Goal: Book appointment/travel/reservation

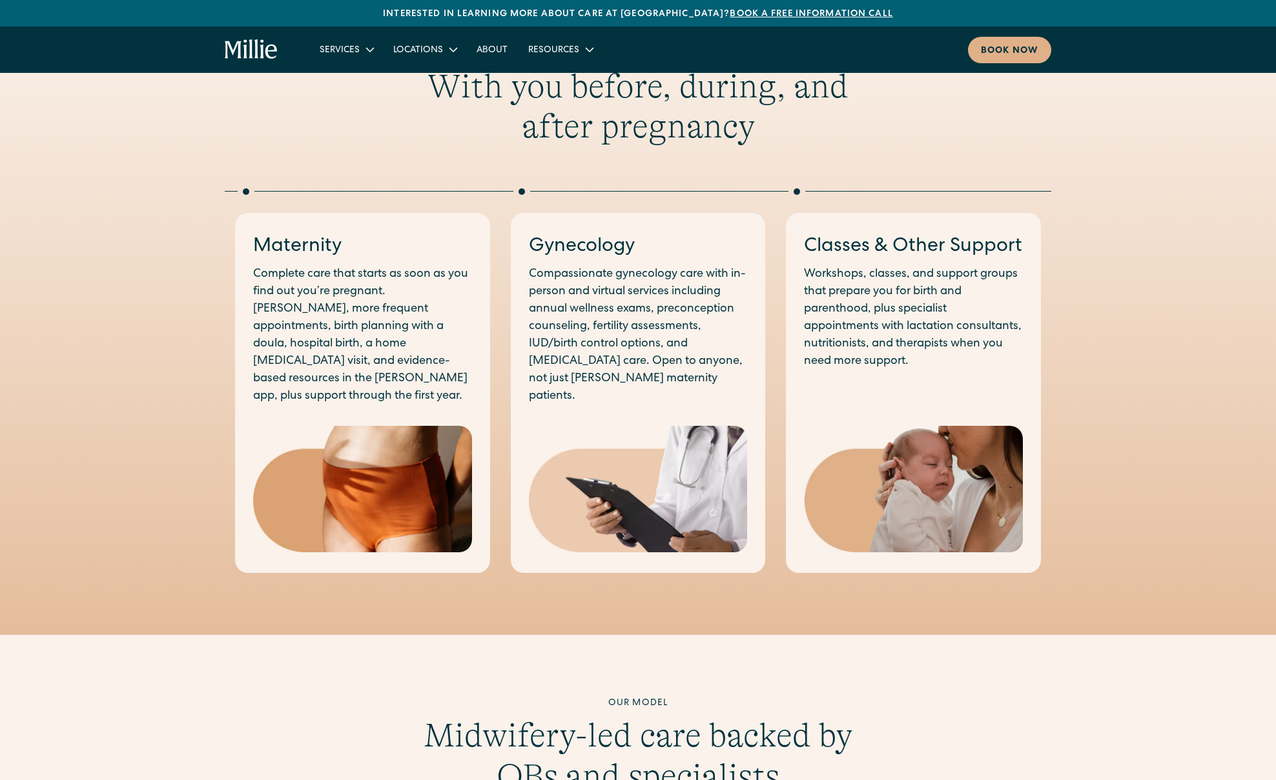
scroll to position [715, 0]
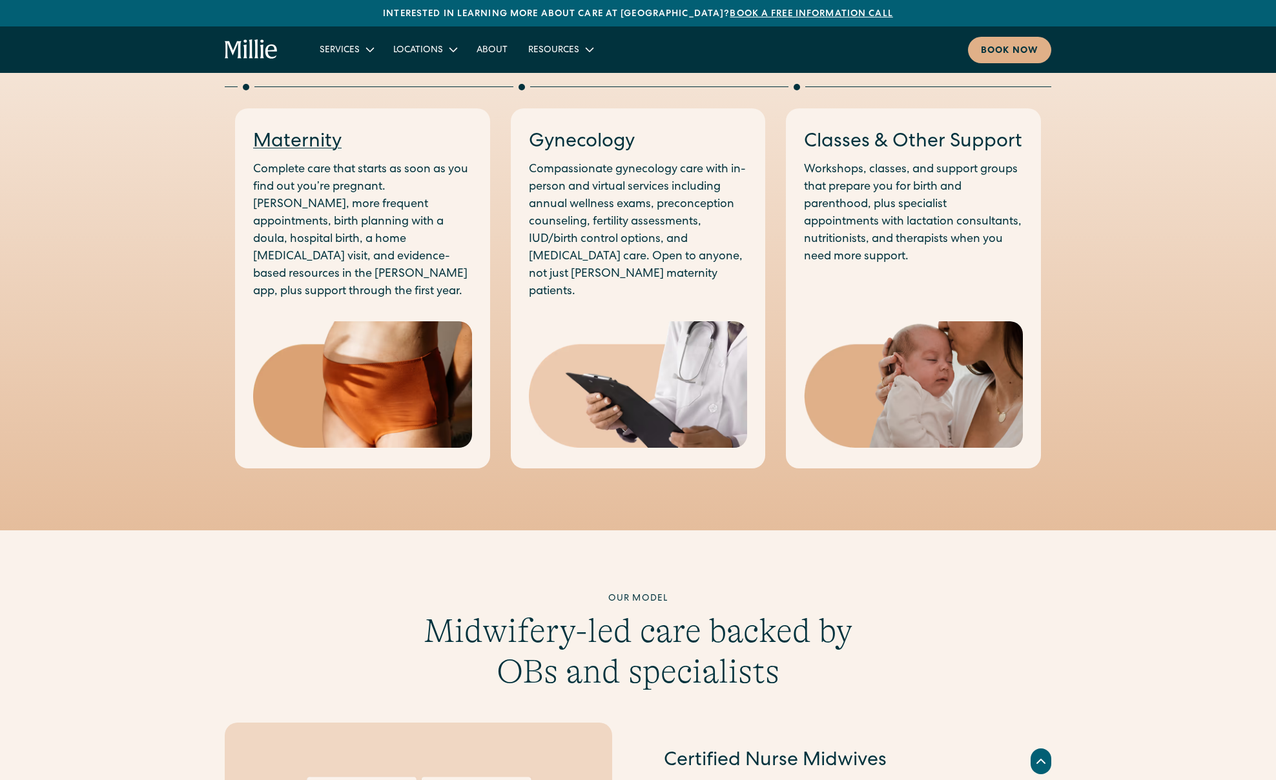
click at [325, 145] on link "Maternity" at bounding box center [297, 142] width 88 height 19
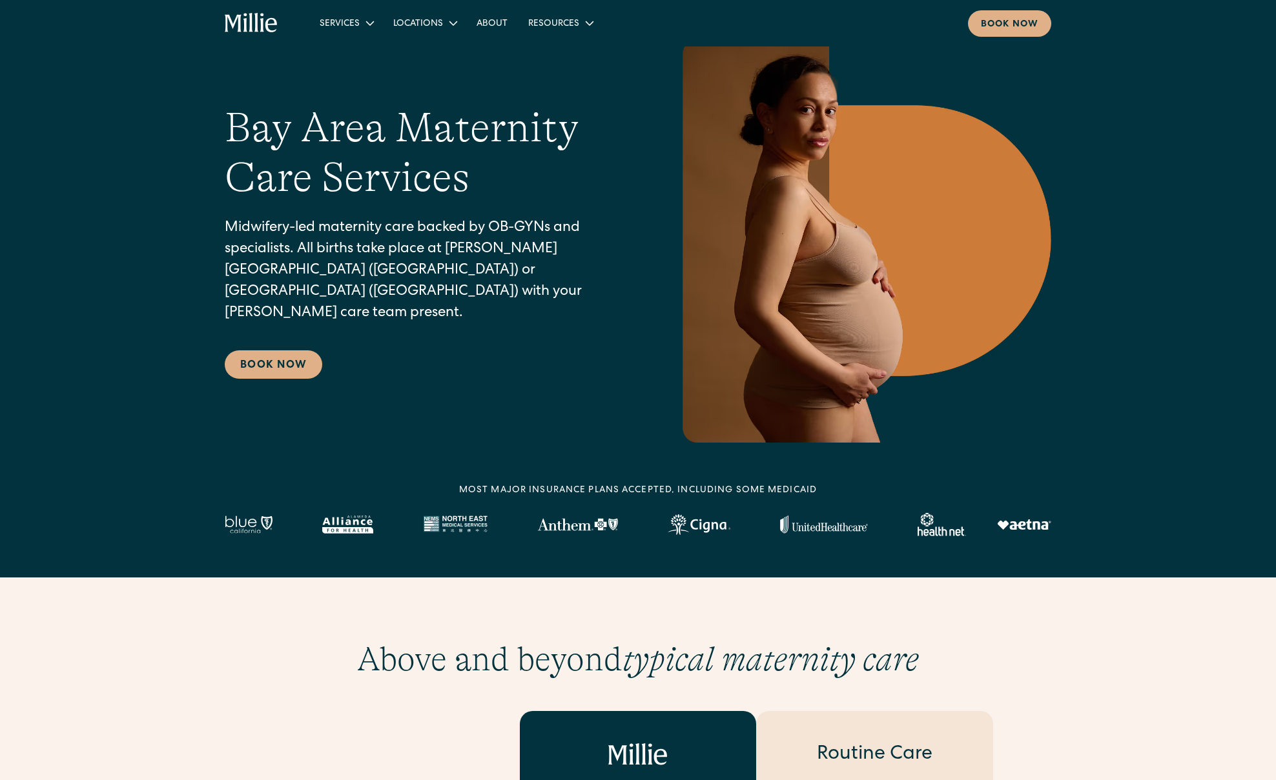
scroll to position [94, 0]
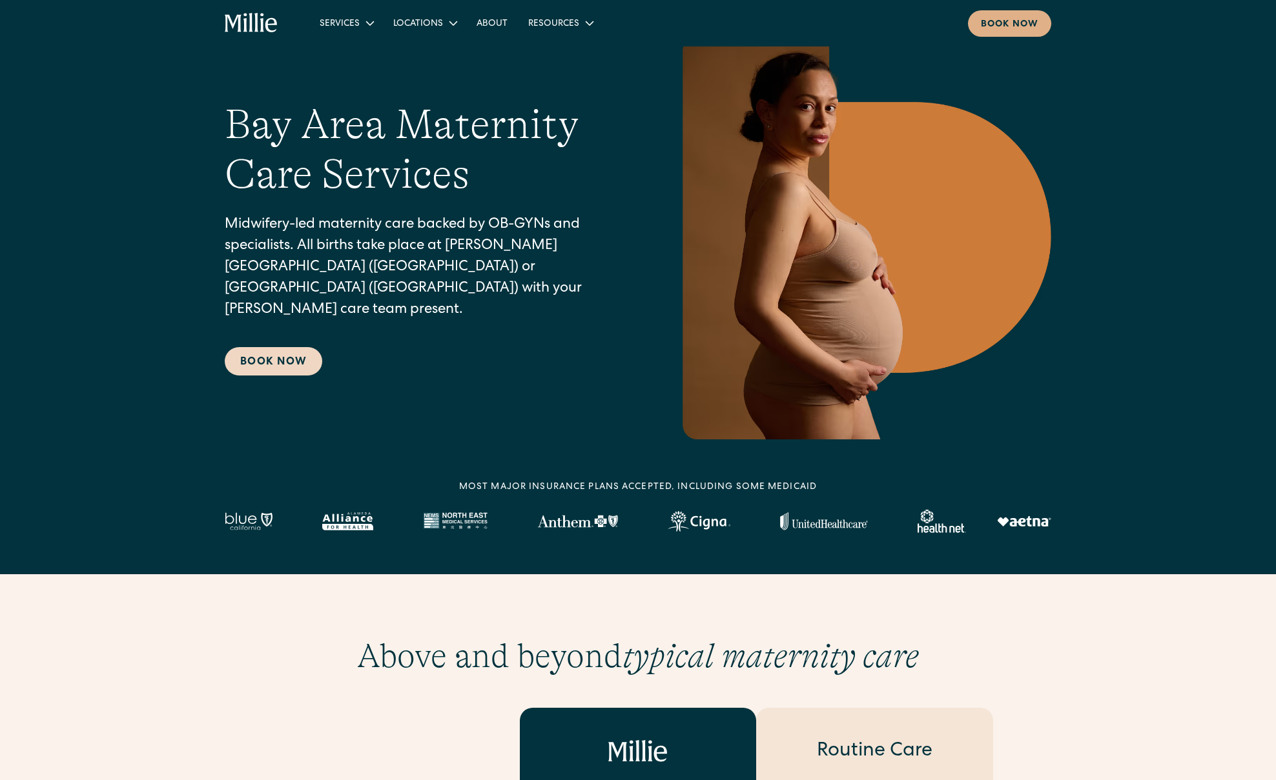
click at [267, 347] on link "Book Now" at bounding box center [273, 361] width 97 height 28
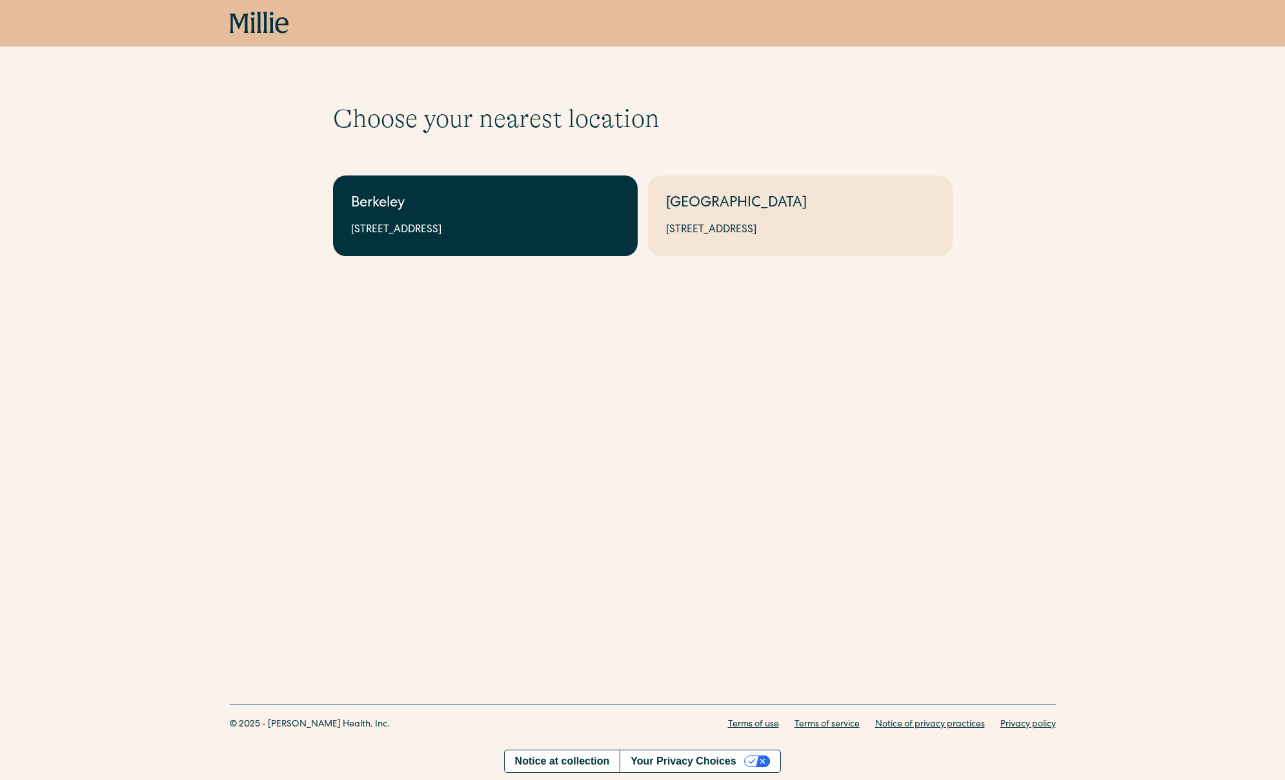
click at [579, 236] on div "2999 Regent St, Suite 524, Berkeley, CA 94705" at bounding box center [485, 230] width 269 height 15
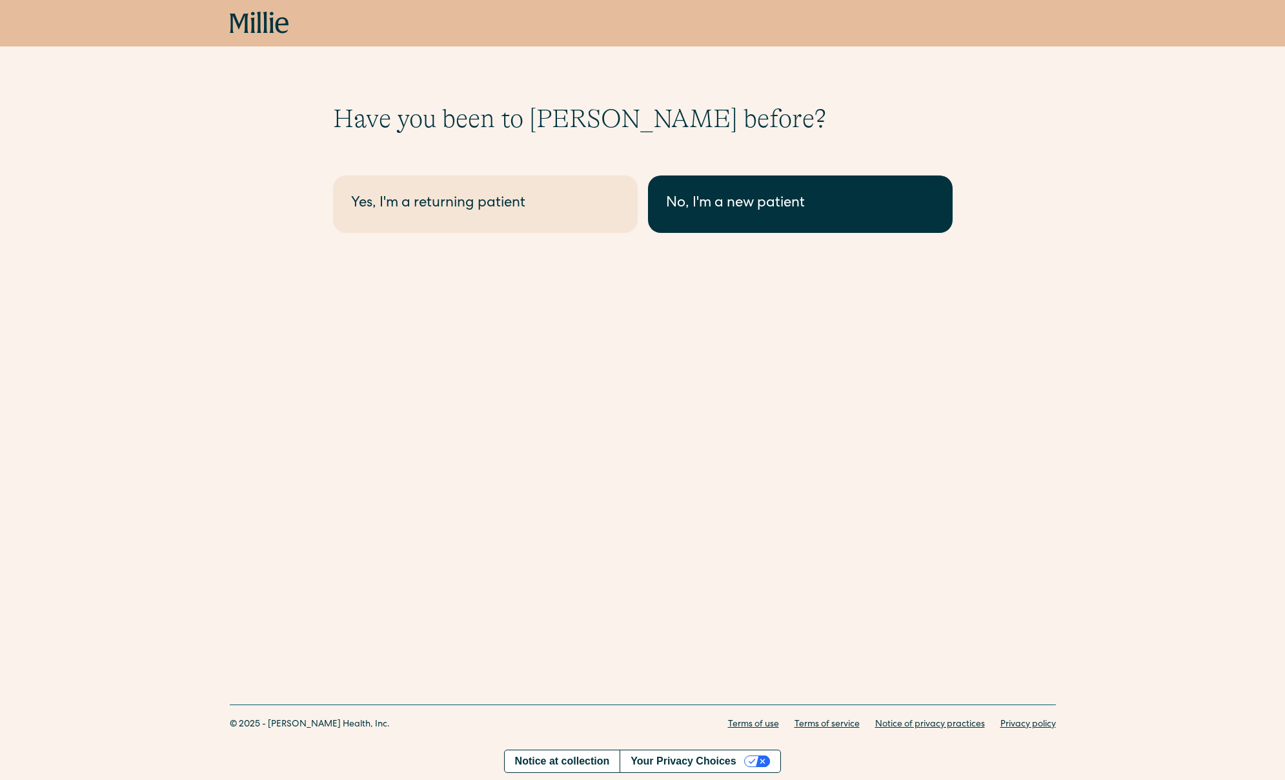
click at [677, 215] on link "No, I'm a new patient" at bounding box center [800, 204] width 305 height 57
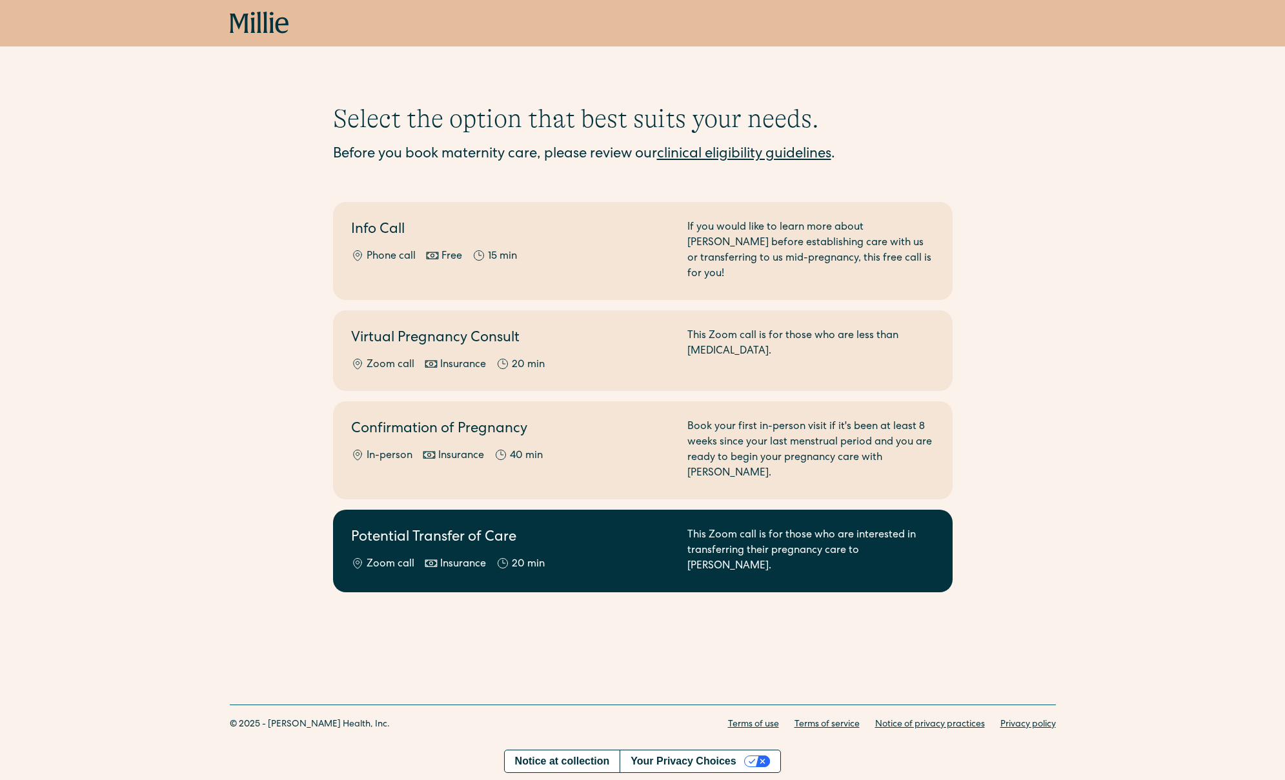
click at [482, 528] on h2 "Potential Transfer of Care" at bounding box center [511, 538] width 321 height 21
click at [718, 528] on div "This Zoom call is for those who are interested in transferring their pregnancy …" at bounding box center [811, 551] width 247 height 46
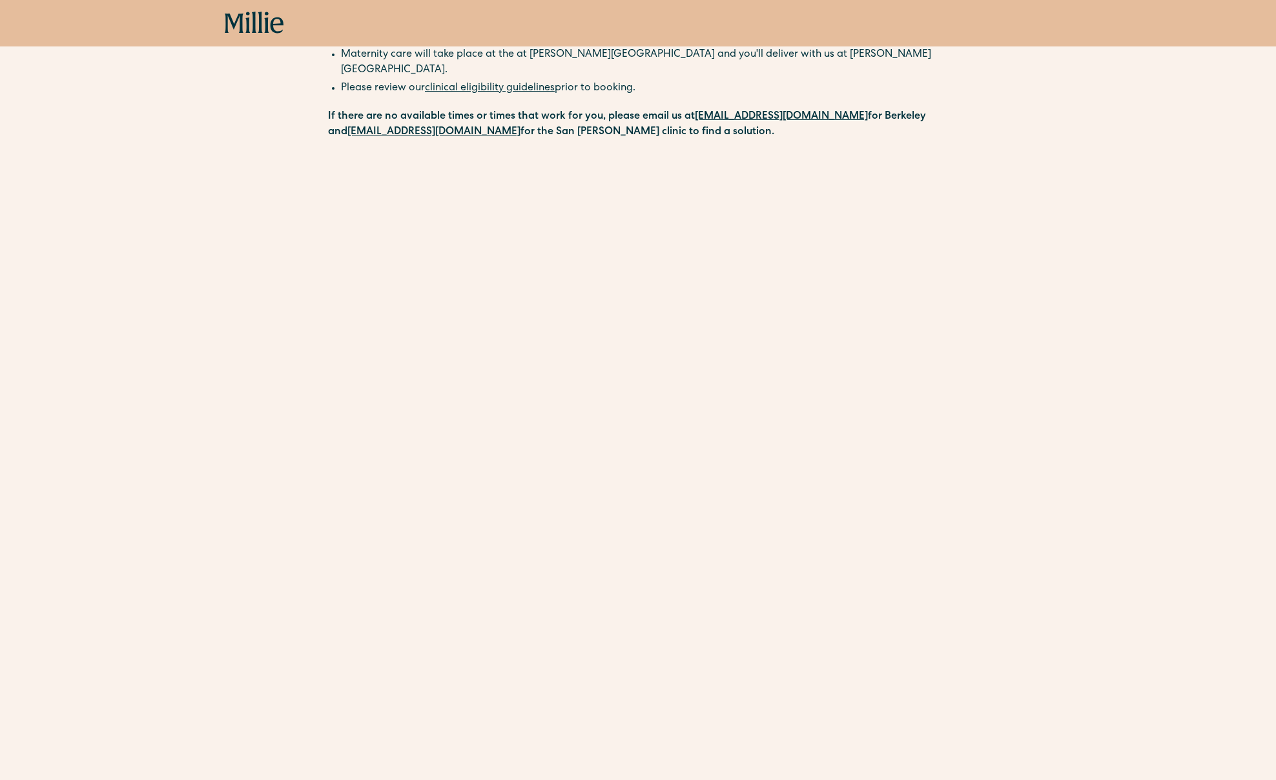
scroll to position [338, 0]
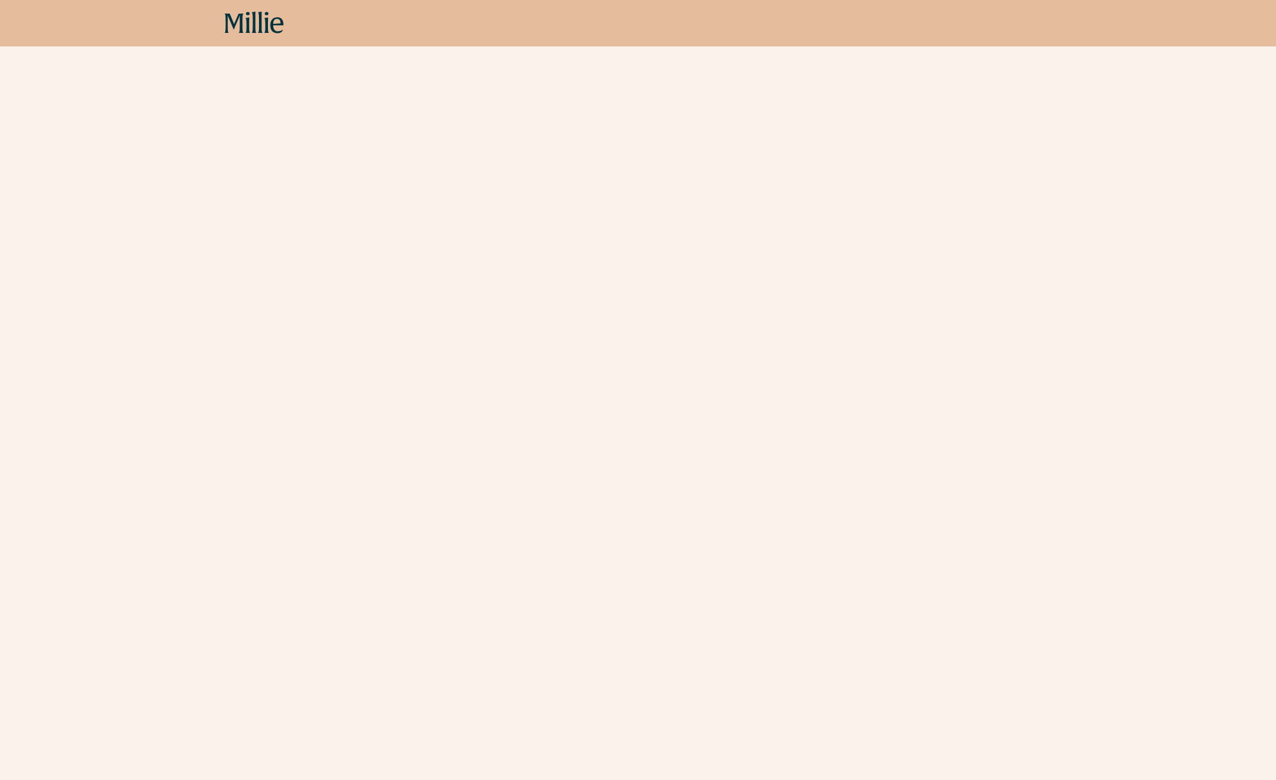
scroll to position [1957, 0]
